Goal: Task Accomplishment & Management: Complete application form

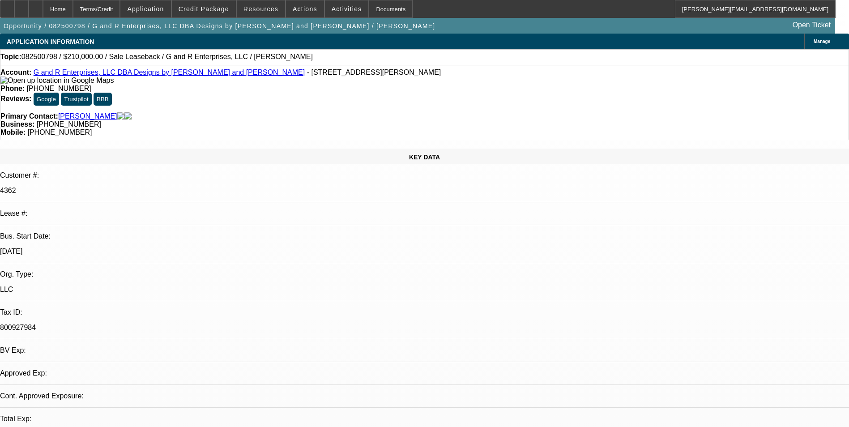
select select "0"
select select "2"
select select "0"
select select "1"
select select "2"
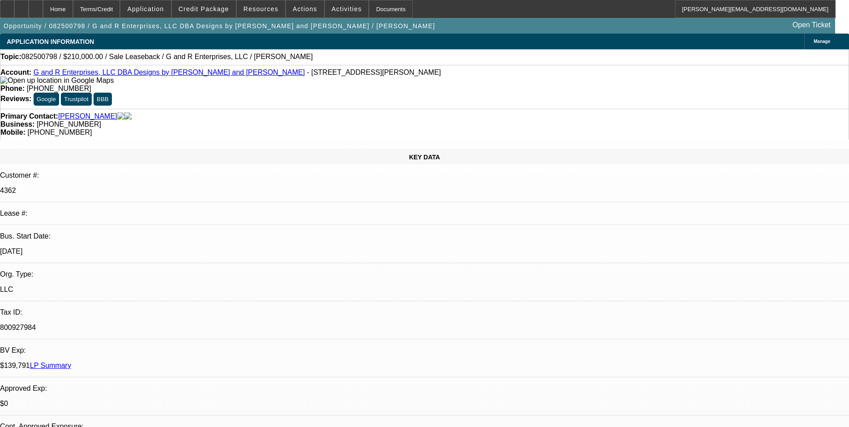
select select "2"
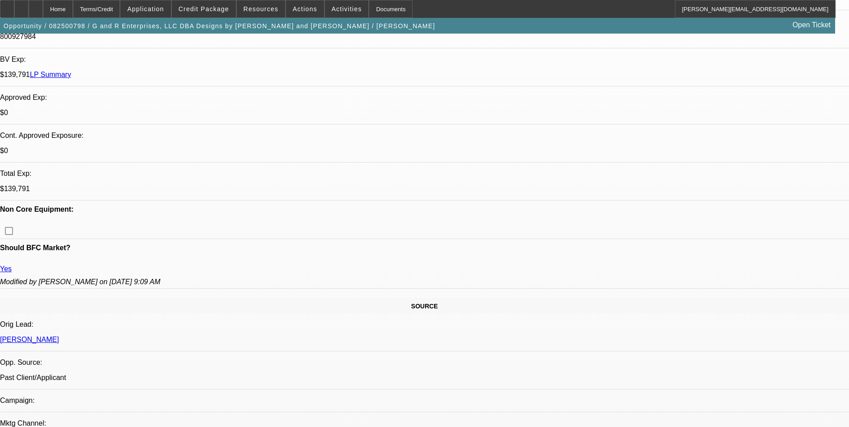
scroll to position [313, 0]
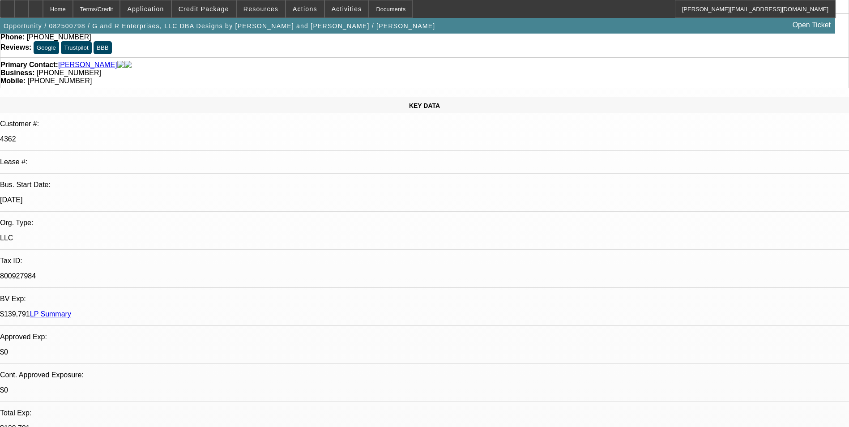
scroll to position [0, 0]
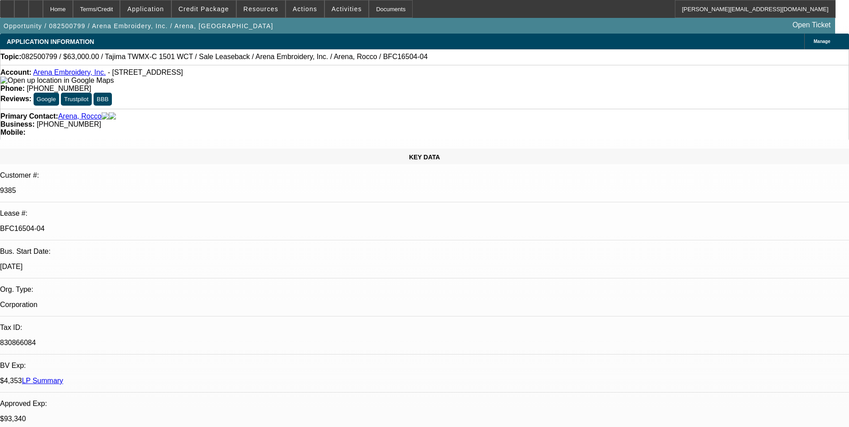
select select "0"
select select "2"
select select "0.1"
select select "4"
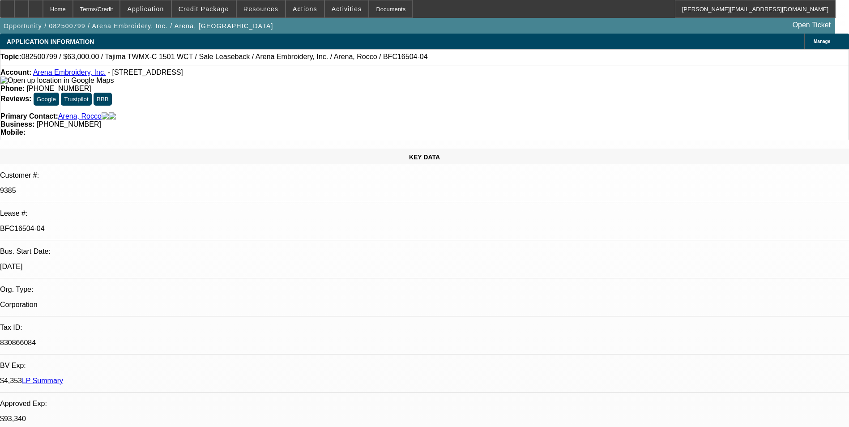
select select "0"
select select "2"
select select "0.1"
select select "4"
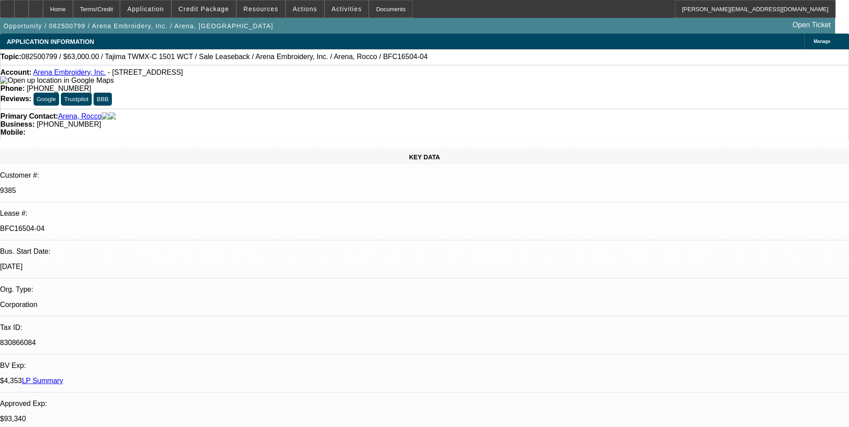
select select "0"
select select "2"
select select "0.1"
select select "4"
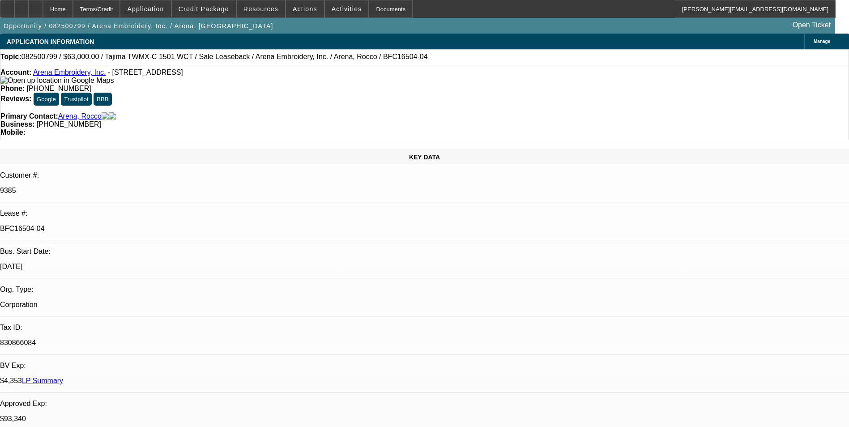
select select "0"
select select "2"
select select "0.1"
select select "4"
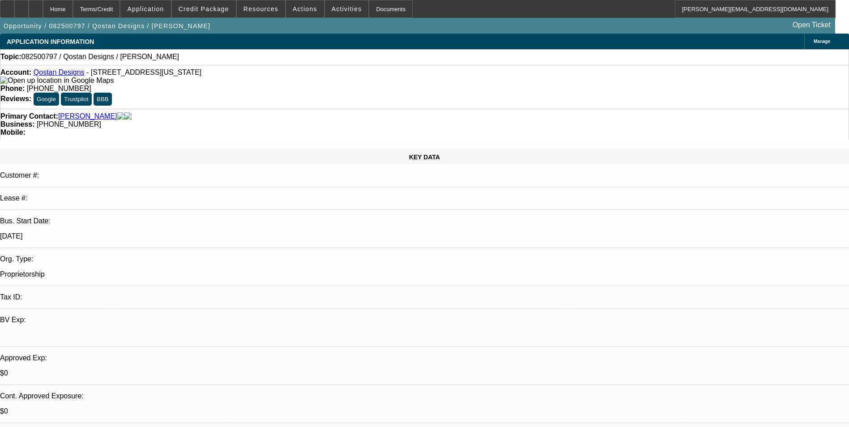
select select "0"
select select "2"
select select "0.1"
select select "4"
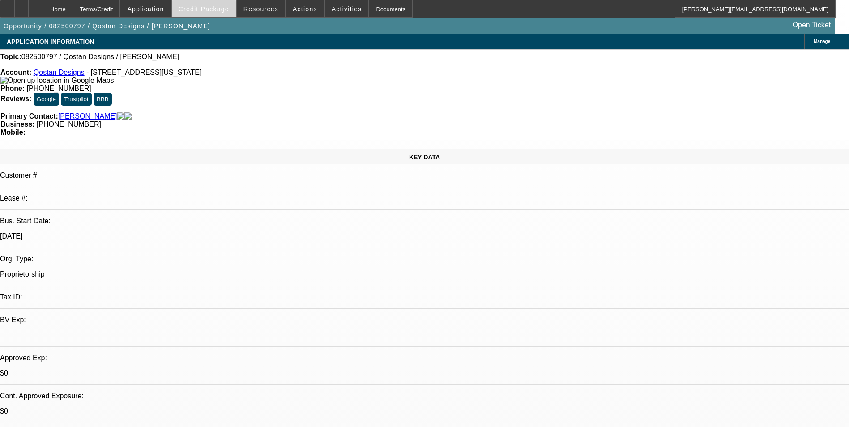
click at [229, 7] on span "Credit Package" at bounding box center [204, 8] width 51 height 7
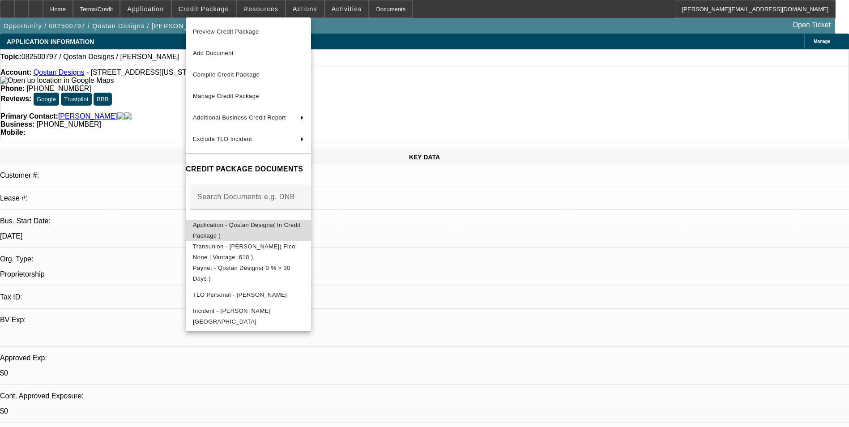
click at [235, 226] on span "Application - Qostan Designs( In Credit Package )" at bounding box center [247, 230] width 108 height 17
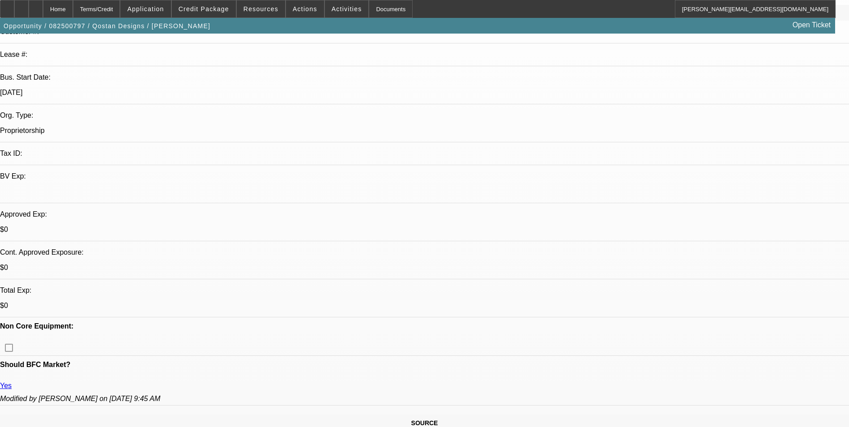
scroll to position [224, 0]
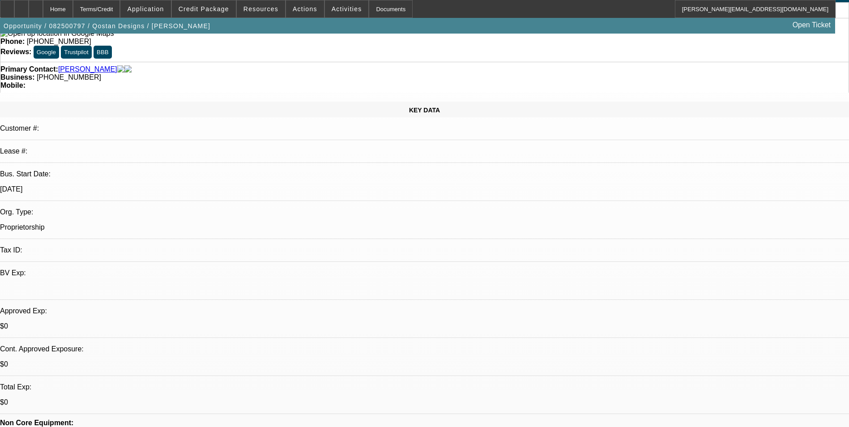
scroll to position [0, 0]
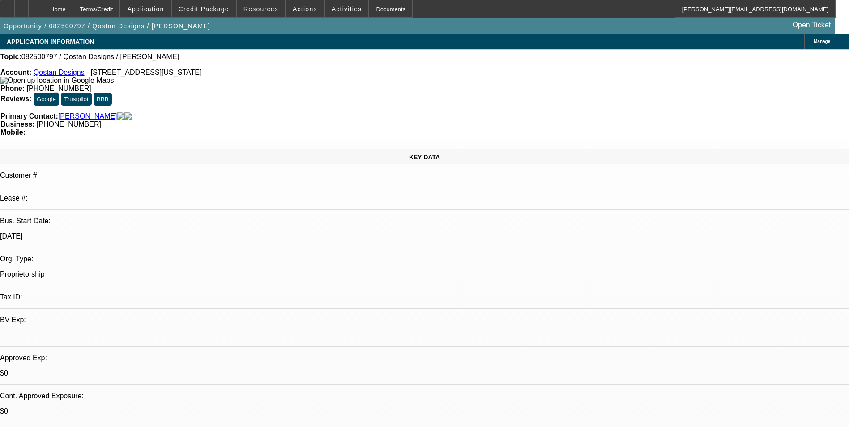
click at [814, 43] on span "Manage" at bounding box center [822, 41] width 17 height 5
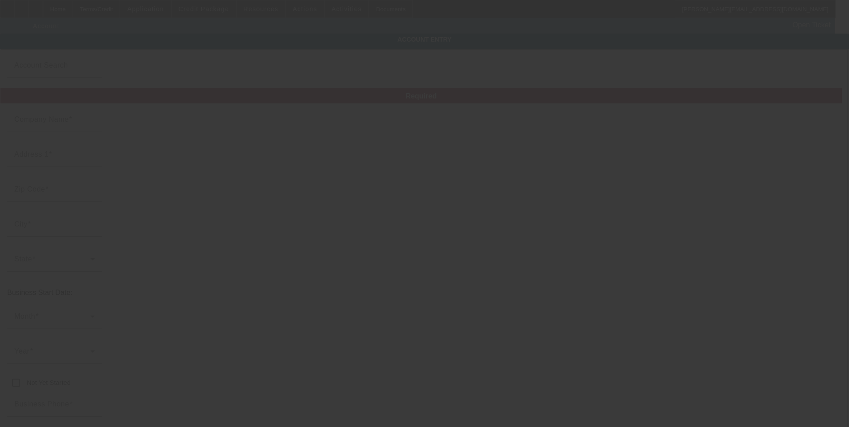
type input "Qostan Designs"
type input "9901 California 96"
type input "95546"
type input "Hoopa"
type input "(707) 497-8489"
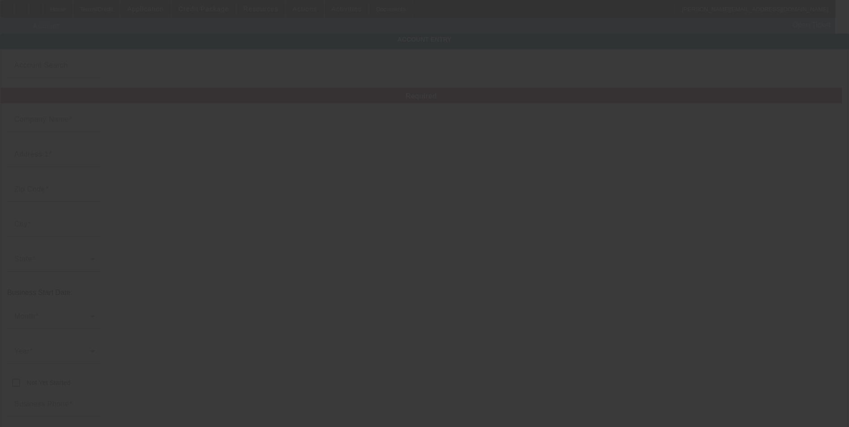
type input "support@qostandesigns.com"
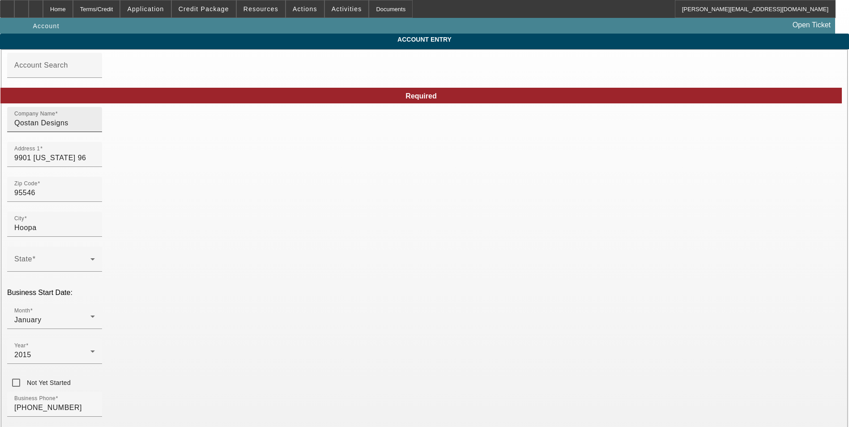
type input "8/29/2025"
drag, startPoint x: 225, startPoint y: 132, endPoint x: 114, endPoint y: 134, distance: 111.0
paste input "Qostan Designs"
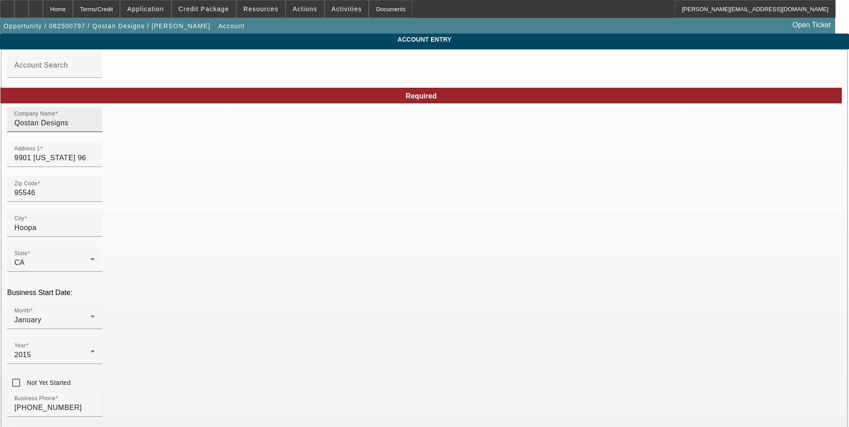
type input "Qostan Designs"
click at [95, 125] on input "Qostan Designs" at bounding box center [54, 123] width 81 height 11
click at [95, 126] on input "Qostan Designs" at bounding box center [54, 123] width 81 height 11
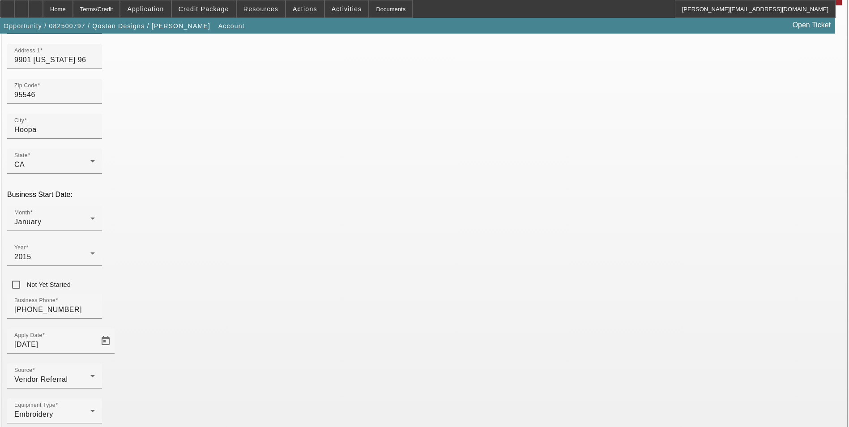
scroll to position [101, 0]
type input "[PERSON_NAME]"
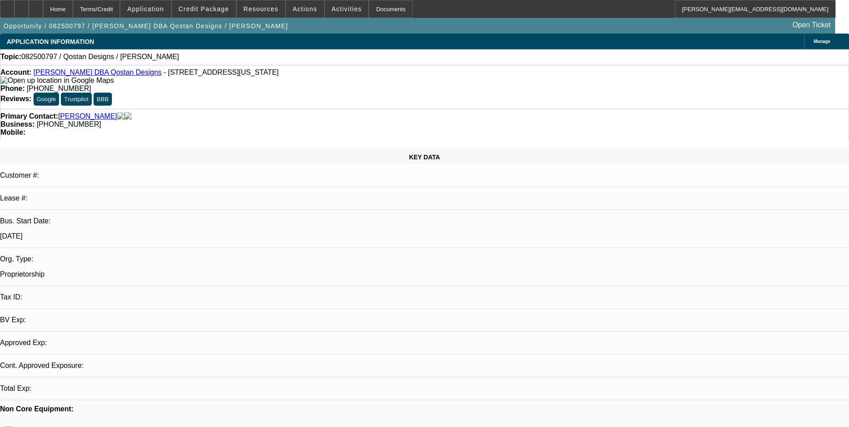
select select "0"
select select "2"
select select "0.1"
select select "4"
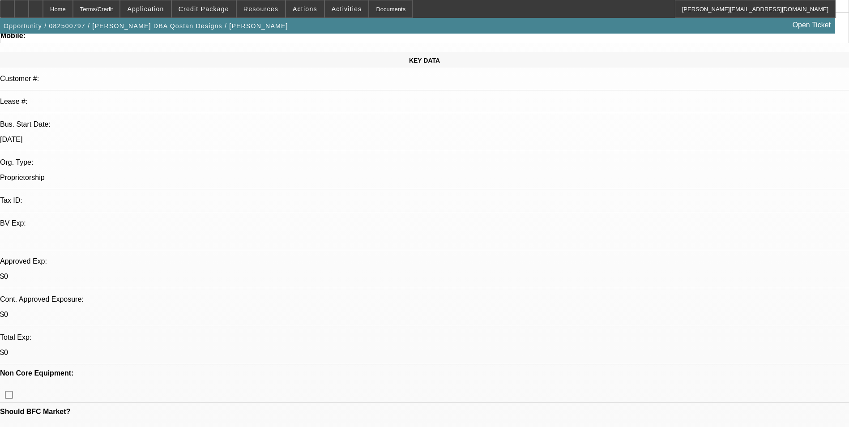
scroll to position [134, 0]
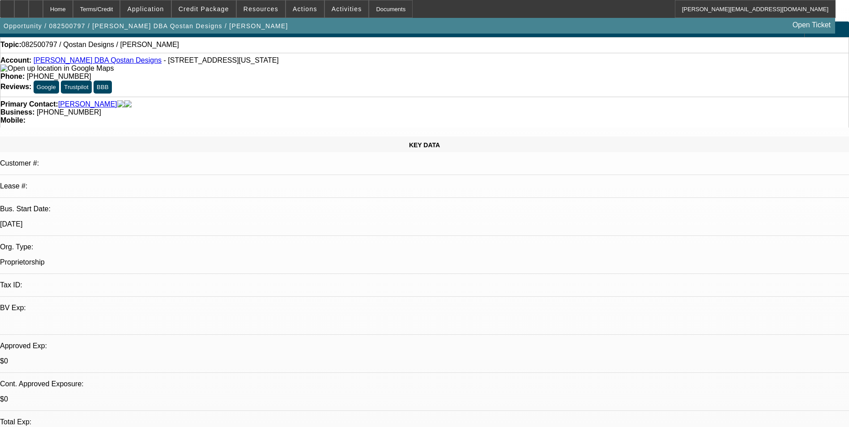
scroll to position [0, 0]
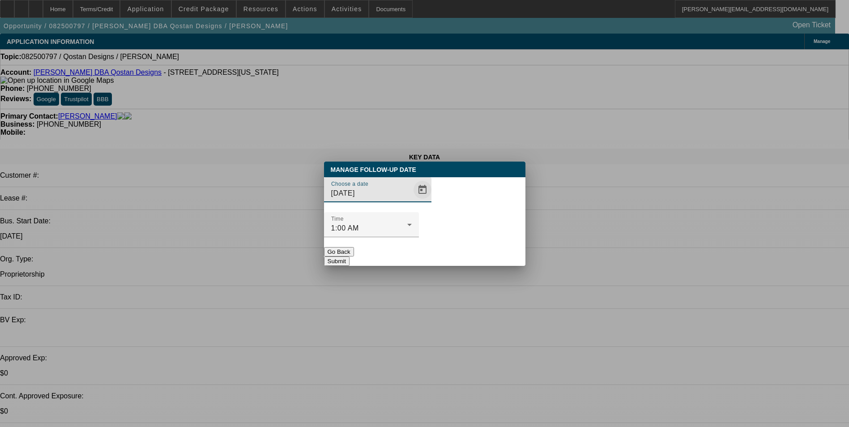
click at [412, 201] on span "Open calendar" at bounding box center [422, 189] width 21 height 21
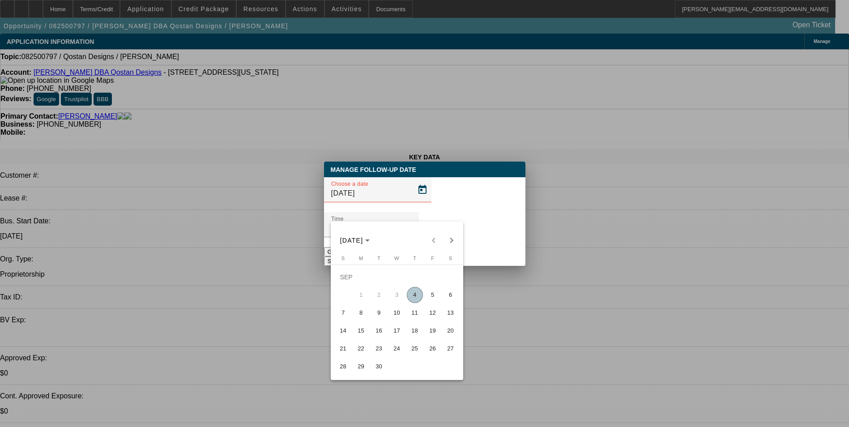
drag, startPoint x: 432, startPoint y: 299, endPoint x: 448, endPoint y: 280, distance: 24.8
click at [432, 298] on span "5" at bounding box center [433, 295] width 16 height 16
type input "9/5/2025"
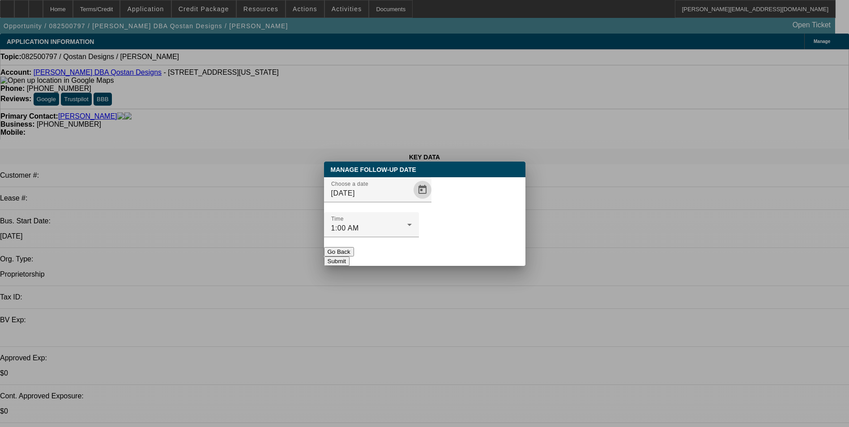
click at [350, 256] on button "Submit" at bounding box center [337, 260] width 26 height 9
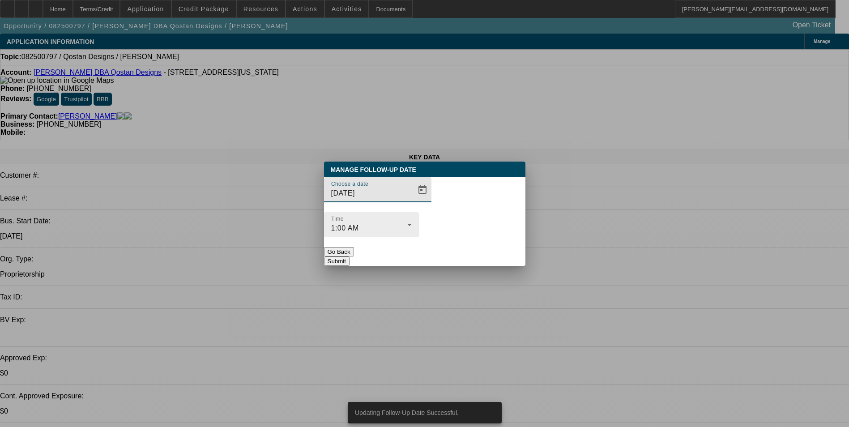
click at [407, 223] on div "1:00 AM" at bounding box center [369, 228] width 76 height 11
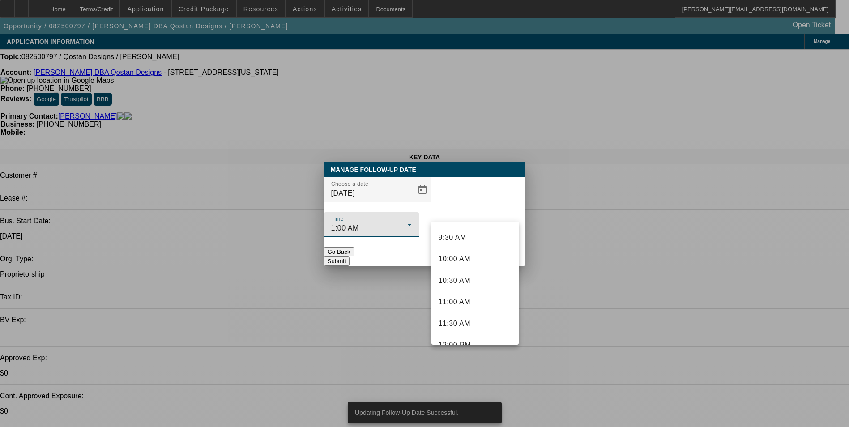
scroll to position [492, 0]
drag, startPoint x: 468, startPoint y: 303, endPoint x: 473, endPoint y: 284, distance: 19.8
click at [468, 303] on mat-option "1:00 PM" at bounding box center [474, 301] width 87 height 21
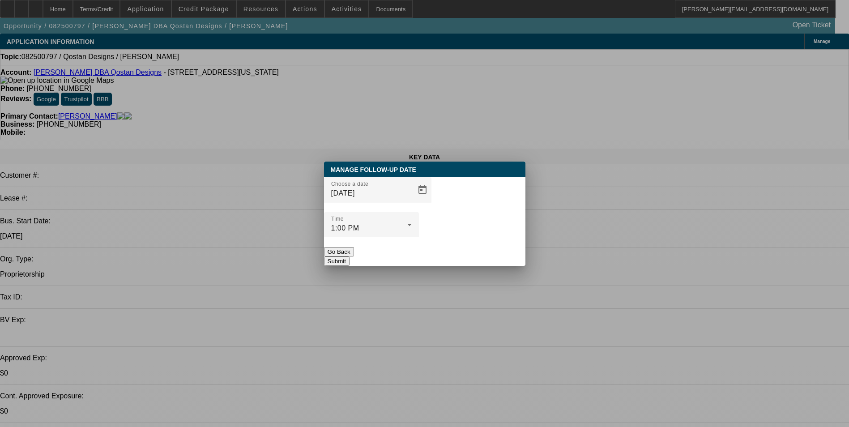
click at [350, 256] on button "Submit" at bounding box center [337, 260] width 26 height 9
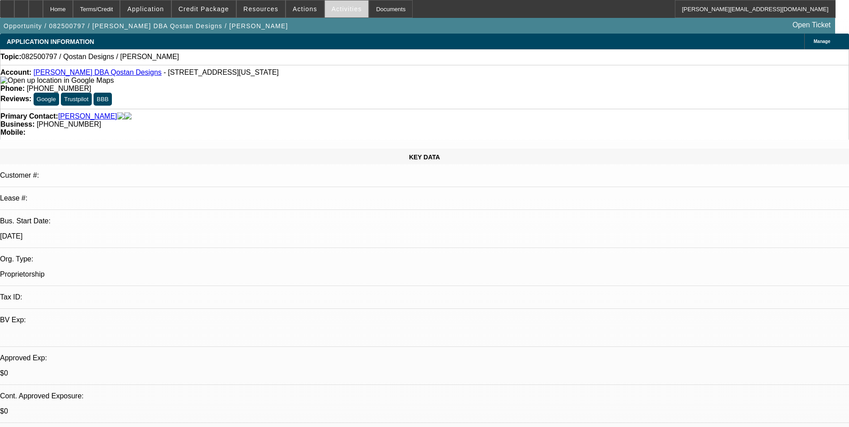
click at [327, 4] on span at bounding box center [347, 8] width 44 height 21
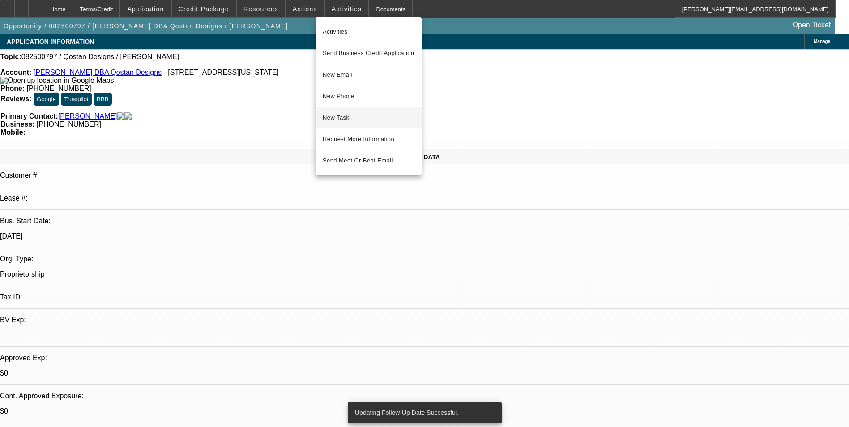
click at [351, 112] on button "New Task" at bounding box center [369, 117] width 106 height 21
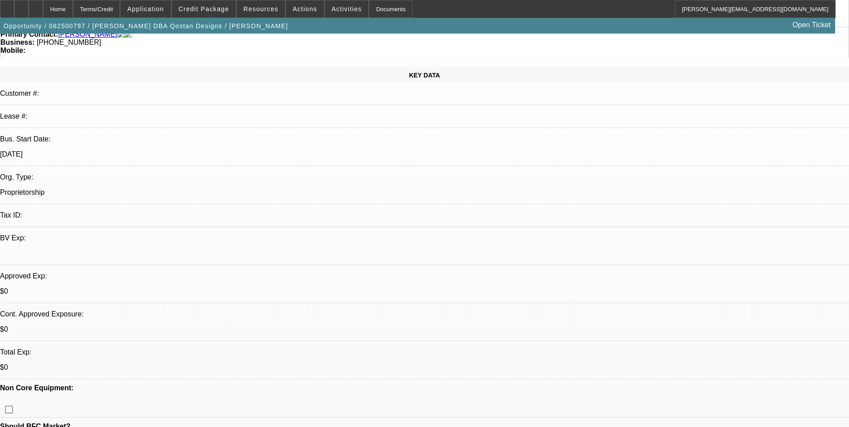
scroll to position [0, 0]
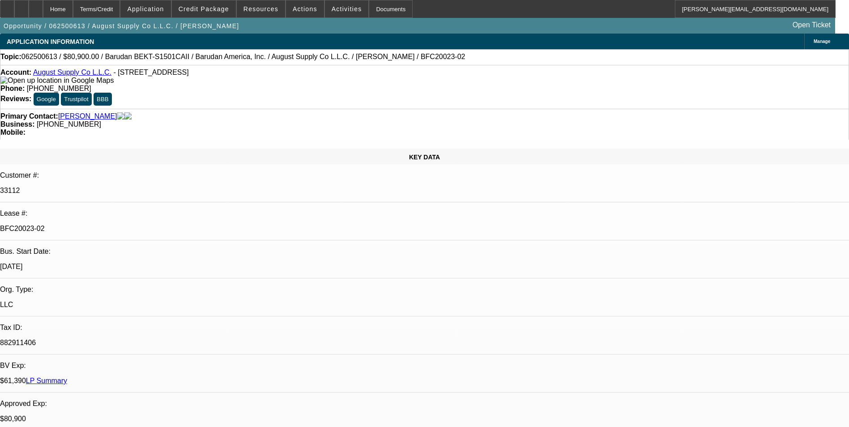
select select "0"
select select "2"
select select "0.1"
select select "4"
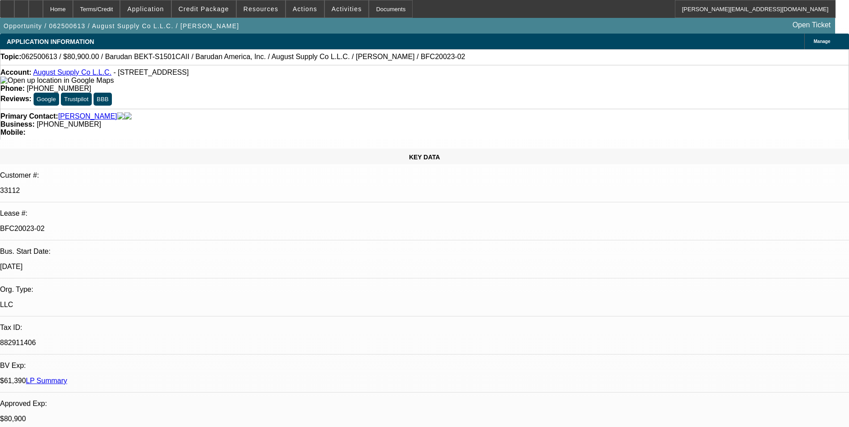
select select "0"
select select "2"
select select "0.1"
select select "4"
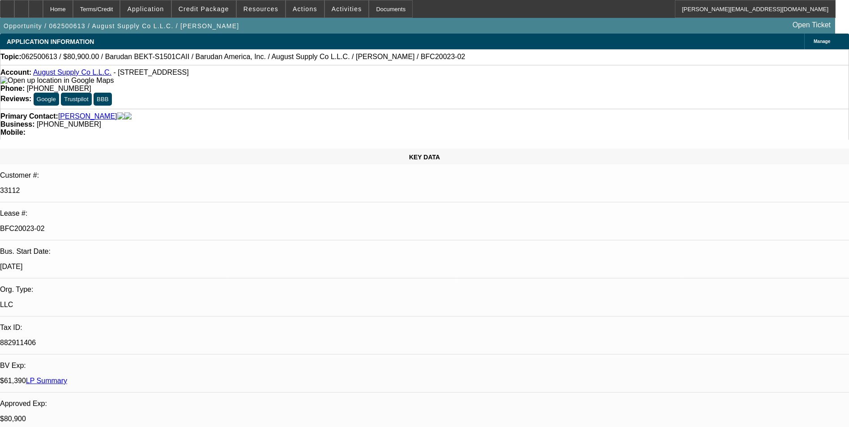
select select "0"
select select "2"
select select "0.1"
select select "4"
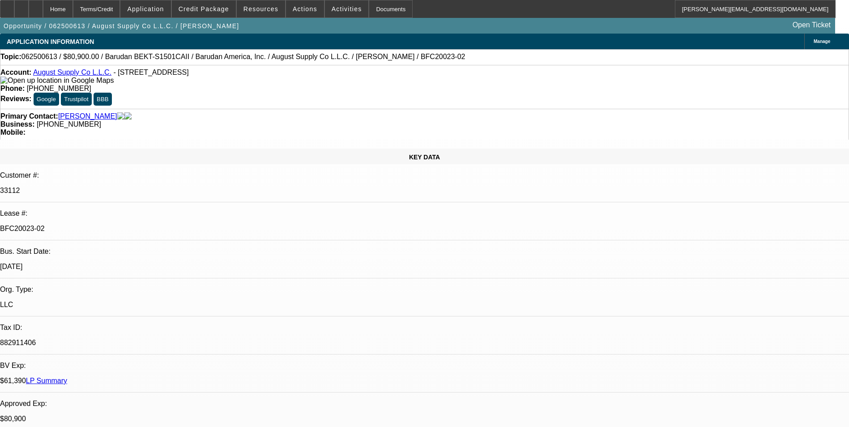
select select "0"
select select "2"
select select "0.1"
select select "4"
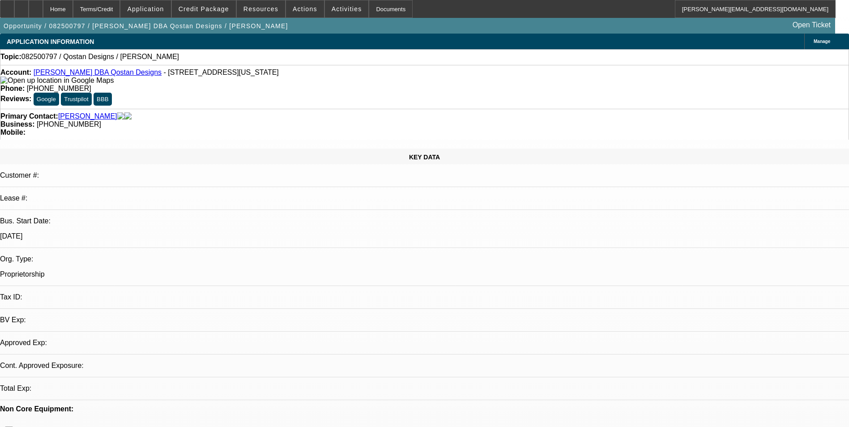
select select "0"
select select "2"
select select "0.1"
select select "1"
select select "2"
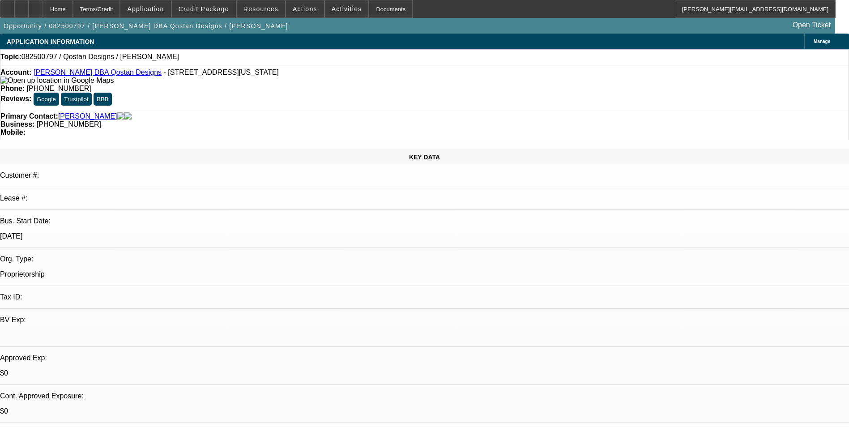
select select "4"
